Goal: Task Accomplishment & Management: Manage account settings

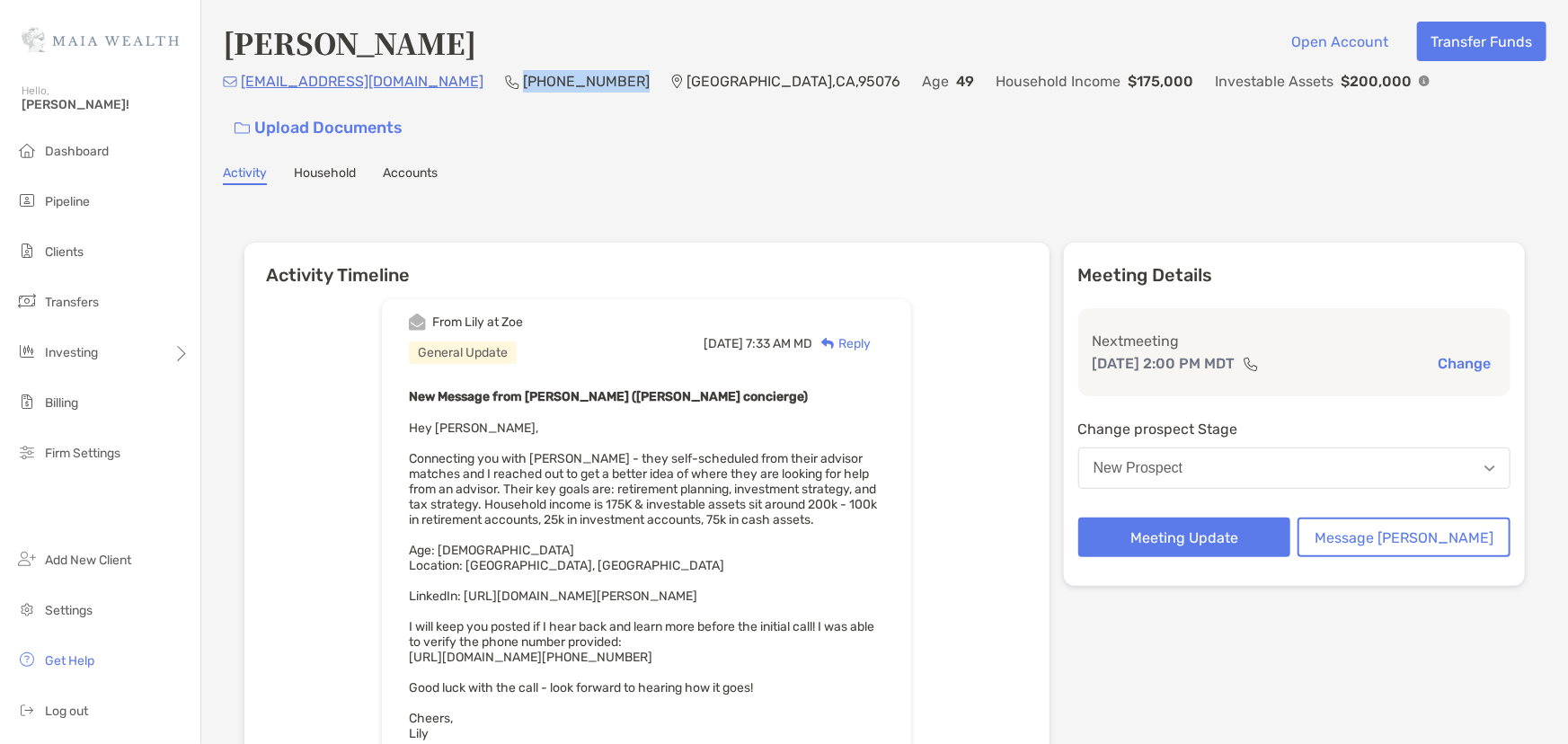
click at [434, 89] on div "joelcamps@yahoo.com (831) 406-7613 La Selva Beach , CA , 95076 Age 49 Household…" at bounding box center [884, 109] width 1323 height 77
click at [457, 242] on h6 "Activity Timeline" at bounding box center [647, 264] width 805 height 43
click at [1226, 517] on button "Meeting Update" at bounding box center [1186, 537] width 213 height 39
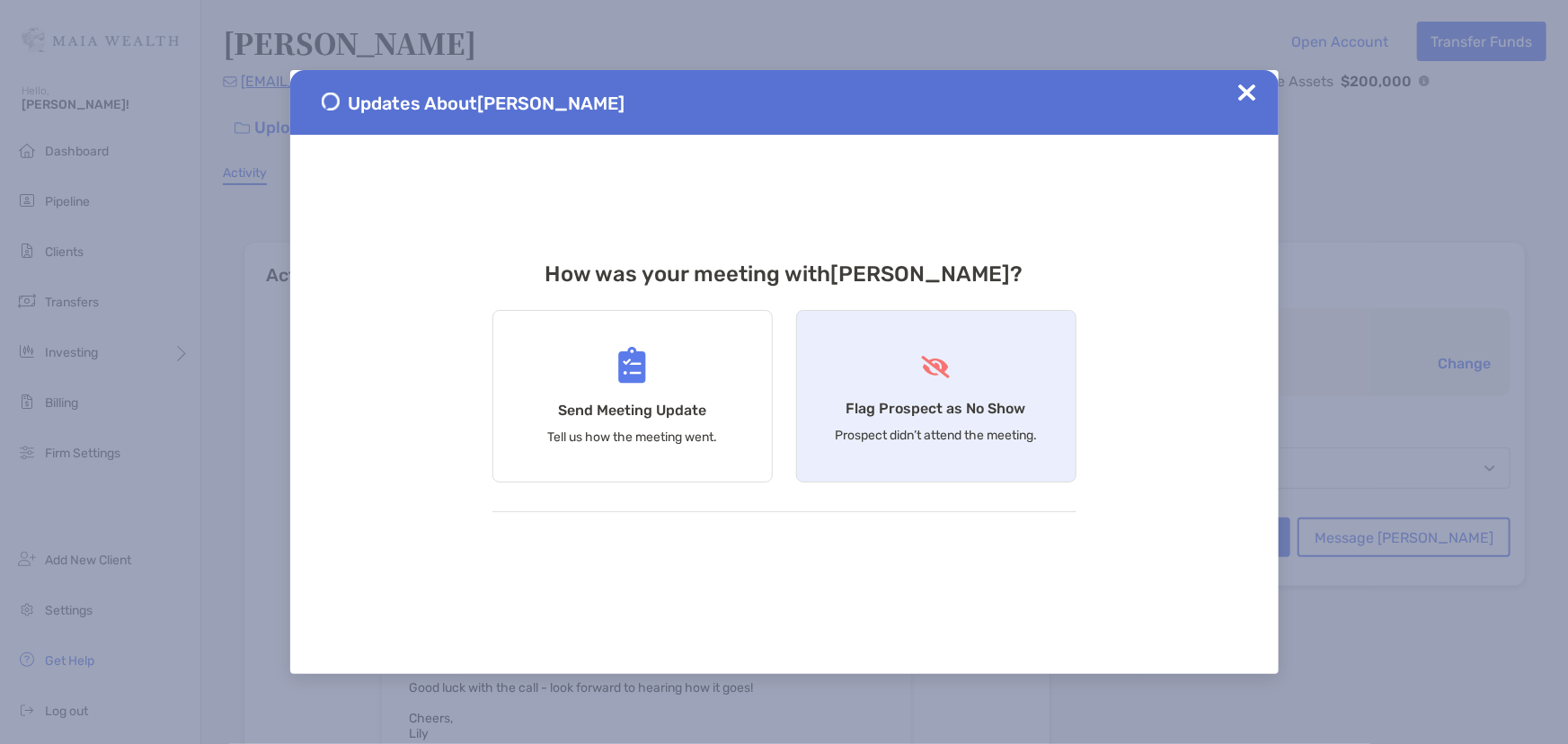
click at [953, 439] on p "Prospect didn’t attend the meeting." at bounding box center [936, 435] width 202 height 16
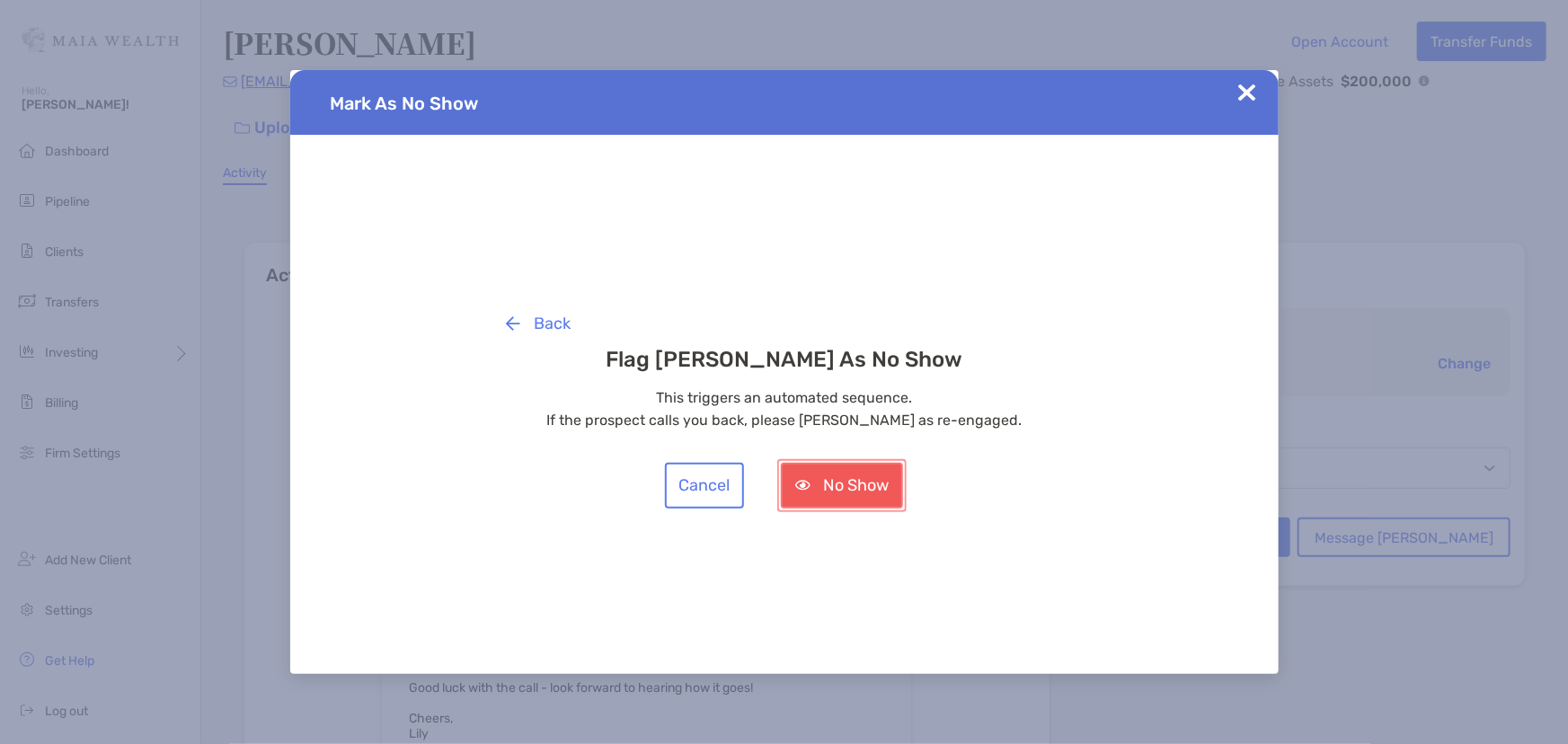
click at [887, 485] on button "No Show" at bounding box center [841, 485] width 122 height 46
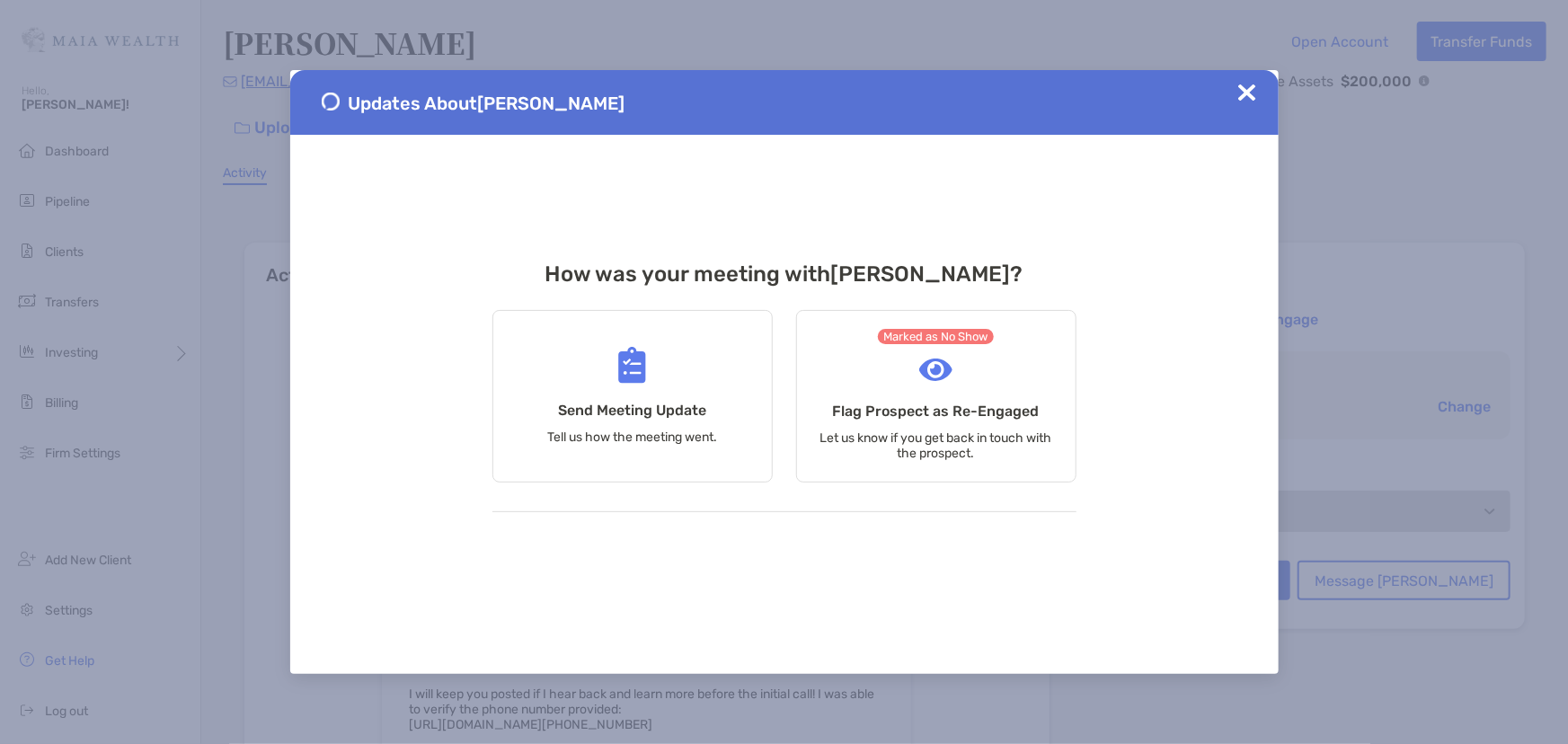
click at [1243, 94] on img at bounding box center [1247, 92] width 18 height 18
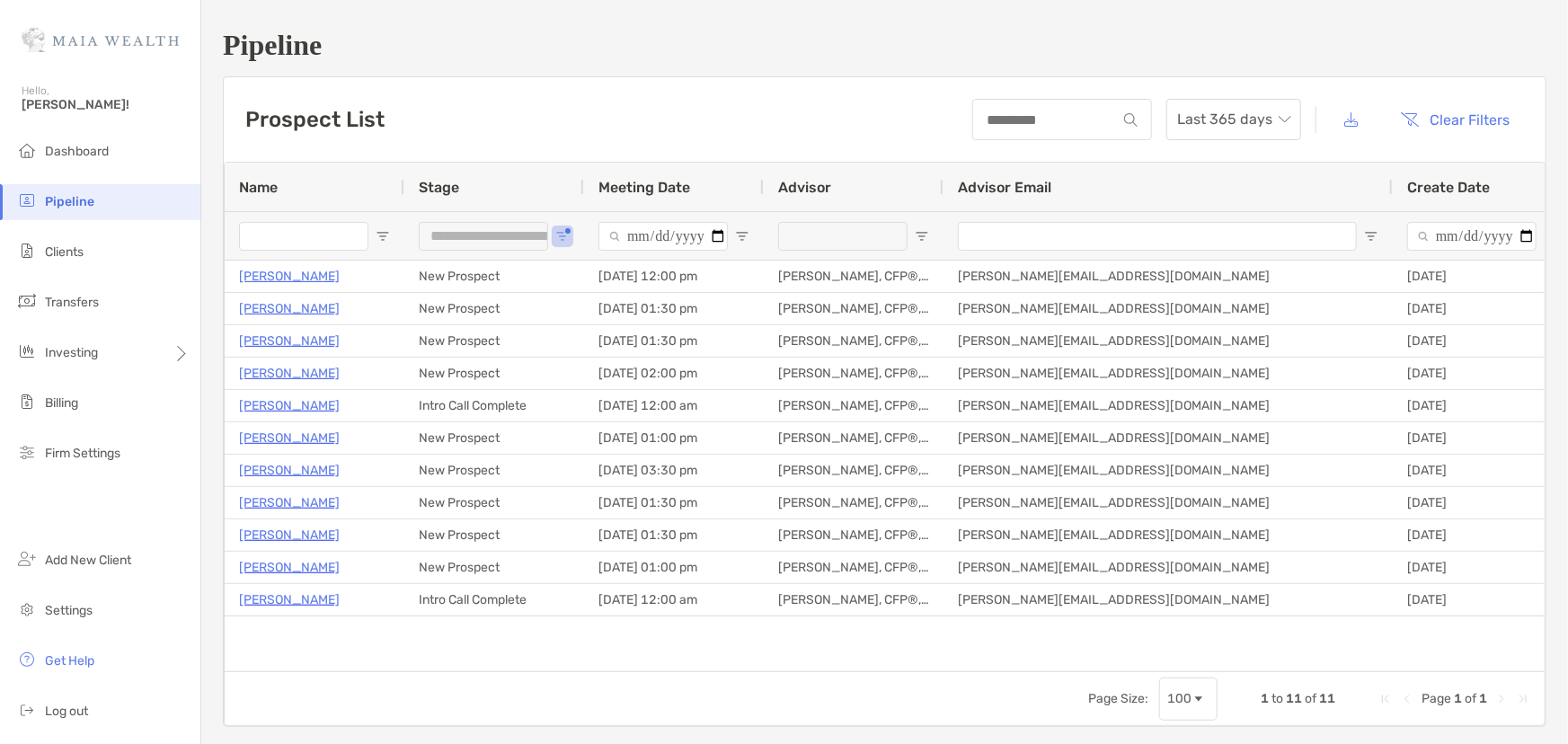
scroll to position [27, 0]
